Goal: Transaction & Acquisition: Book appointment/travel/reservation

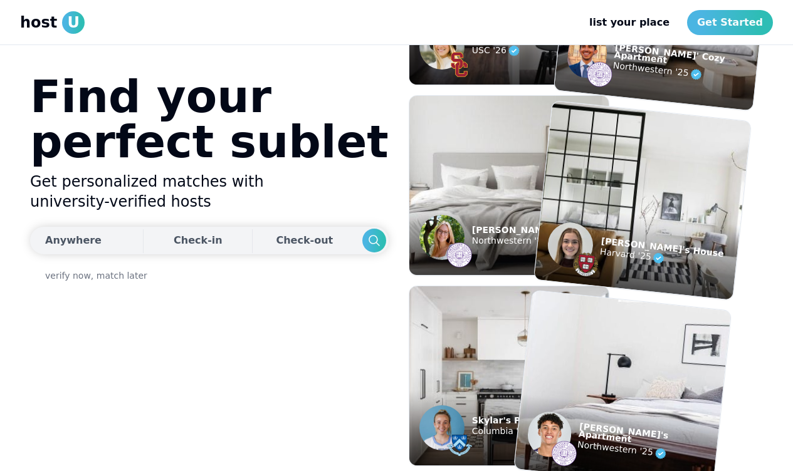
click at [83, 241] on div "Anywhere" at bounding box center [73, 240] width 56 height 15
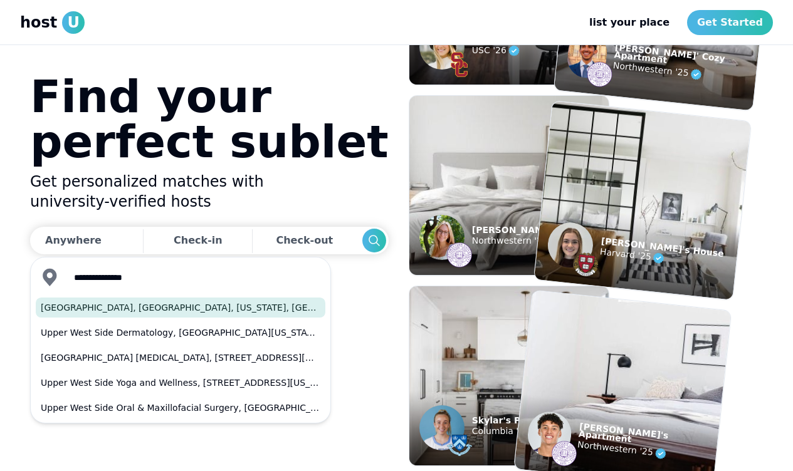
click at [150, 312] on button "[GEOGRAPHIC_DATA], [GEOGRAPHIC_DATA], [US_STATE], [GEOGRAPHIC_DATA]" at bounding box center [181, 308] width 290 height 20
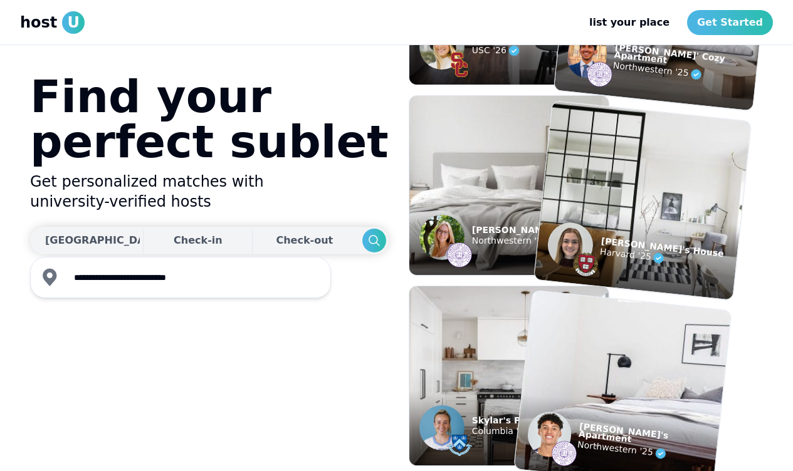
type input "**********"
click at [174, 239] on div "Check-in" at bounding box center [198, 240] width 49 height 25
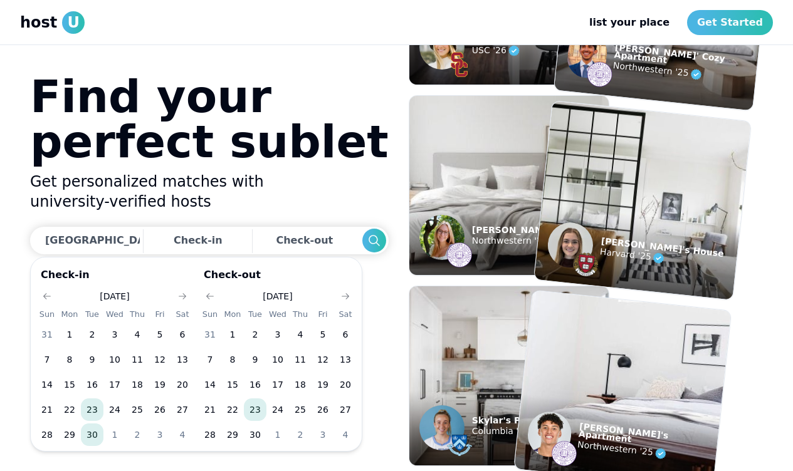
click at [96, 438] on button "30" at bounding box center [92, 435] width 23 height 23
click at [349, 297] on icon "Go to next month" at bounding box center [345, 297] width 10 height 10
click at [322, 435] on button "31" at bounding box center [323, 435] width 23 height 23
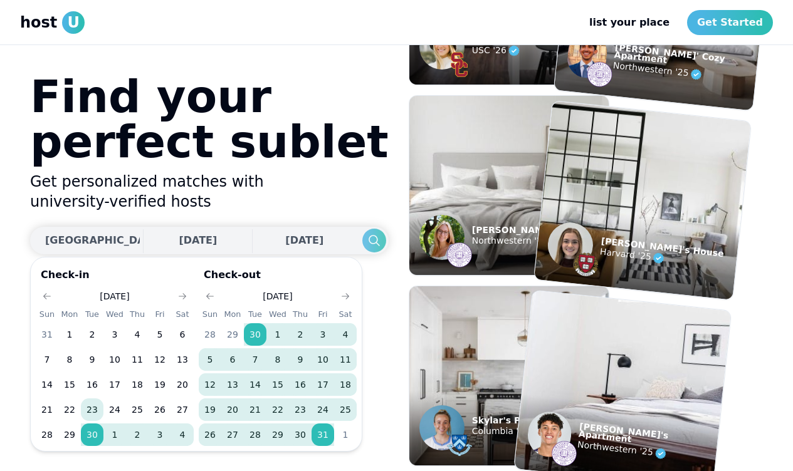
click at [369, 238] on use "Search" at bounding box center [374, 240] width 11 height 11
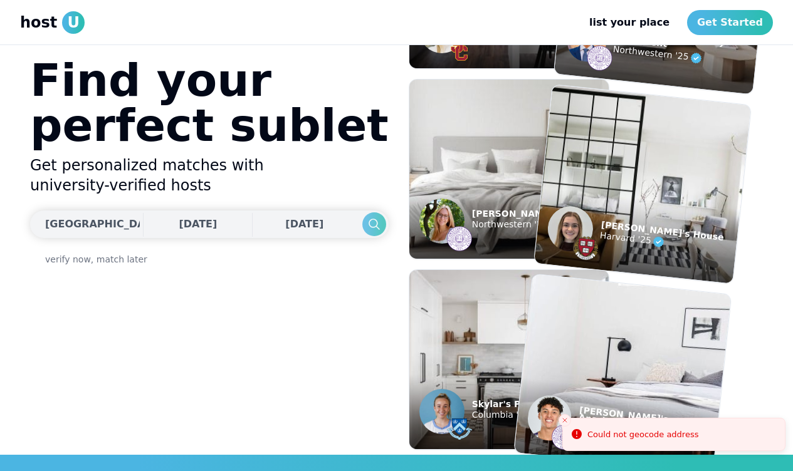
scroll to position [17, 0]
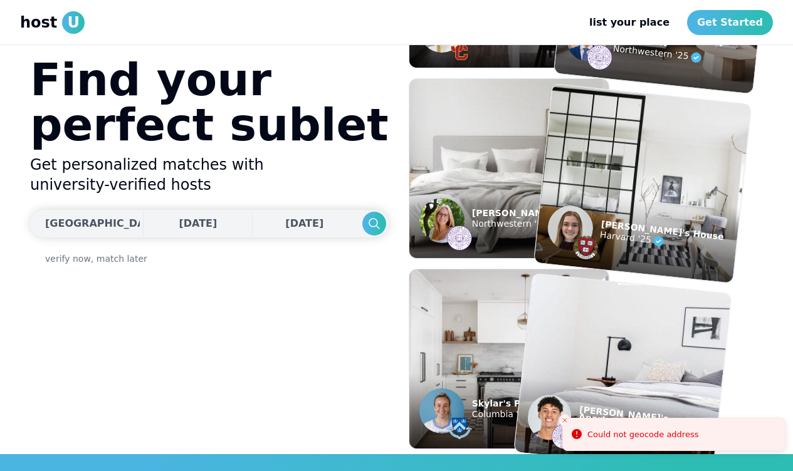
click at [80, 226] on div "[GEOGRAPHIC_DATA], [US_STATE], [GEOGRAPHIC_DATA]" at bounding box center [201, 223] width 313 height 15
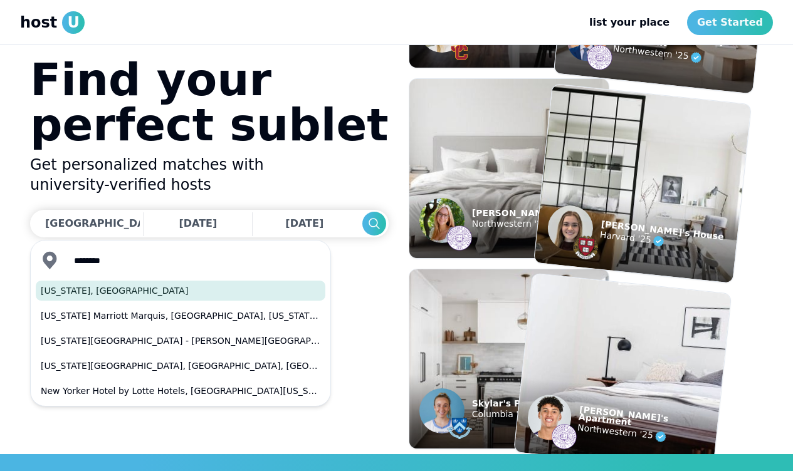
click at [129, 286] on button "[US_STATE], [GEOGRAPHIC_DATA]" at bounding box center [181, 291] width 290 height 20
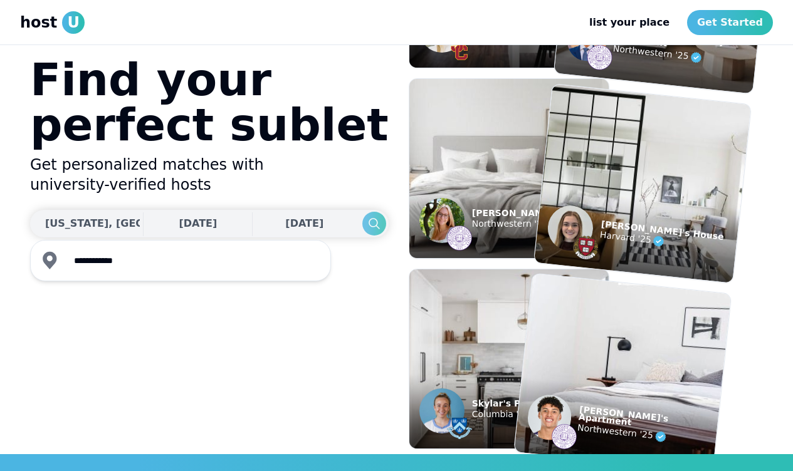
type input "**********"
click at [367, 217] on icon "Search" at bounding box center [374, 223] width 15 height 15
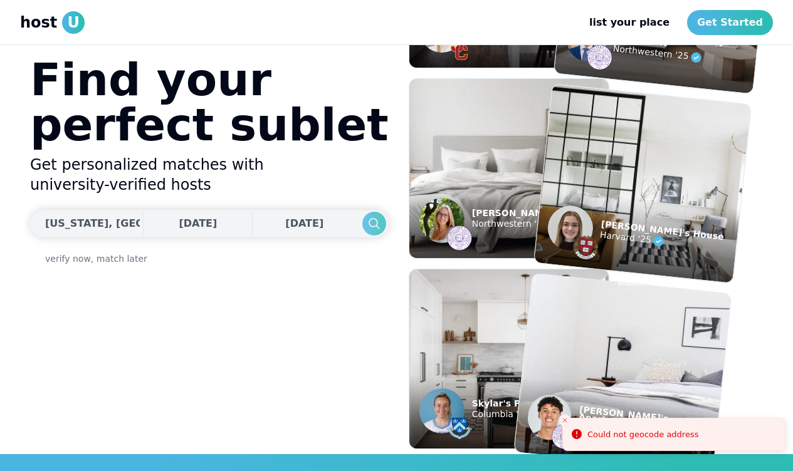
click at [369, 222] on use "Search" at bounding box center [374, 223] width 11 height 11
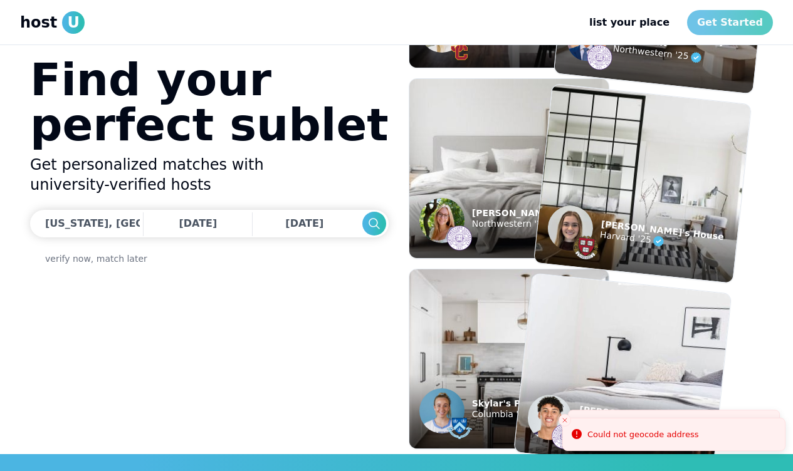
click at [740, 27] on link "Get Started" at bounding box center [730, 22] width 86 height 25
